Goal: Navigation & Orientation: Find specific page/section

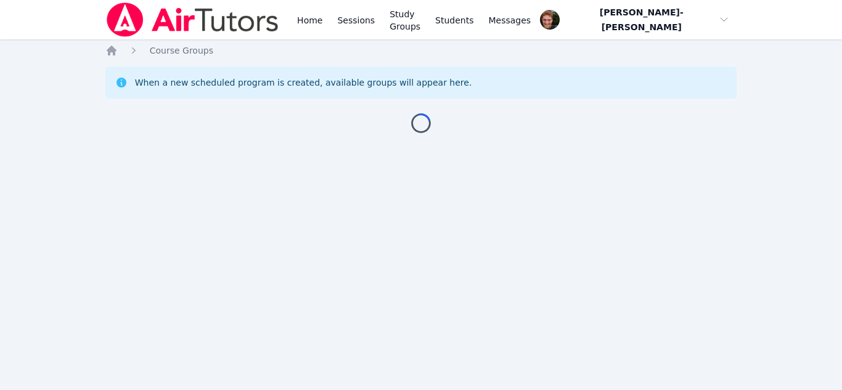
click at [115, 253] on div "Home Sessions Study Groups Students Messages Open user menu [PERSON_NAME]-[PERS…" at bounding box center [421, 195] width 842 height 390
